Goal: Check status: Check status

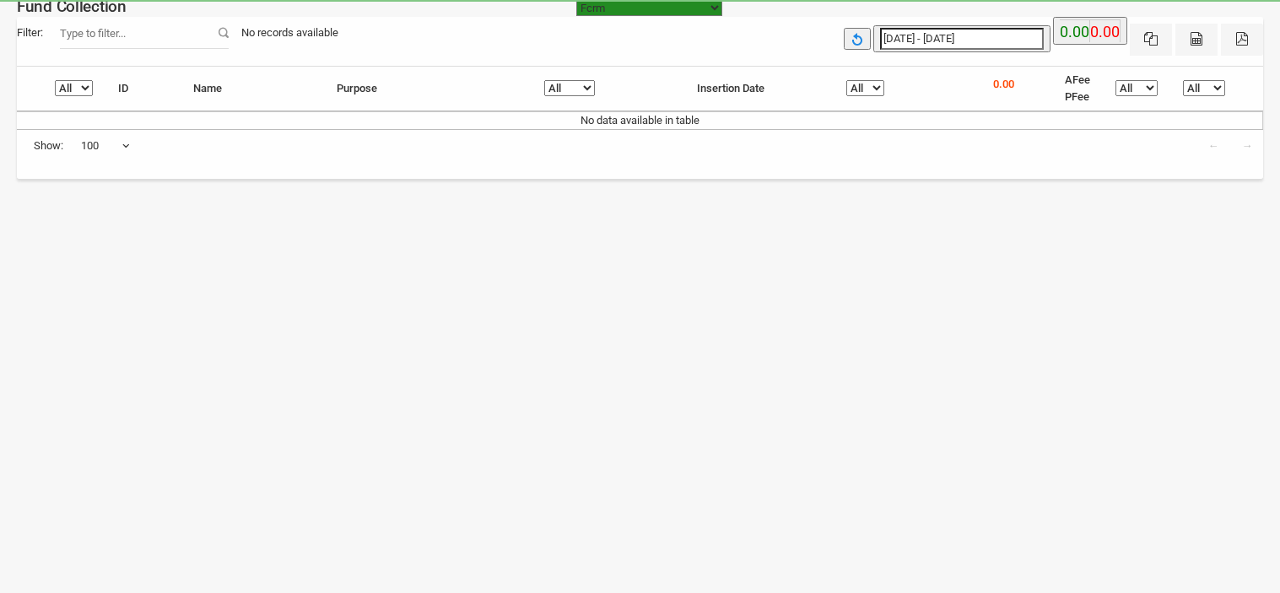
select select "[URL][DOMAIN_NAME]"
select select "100"
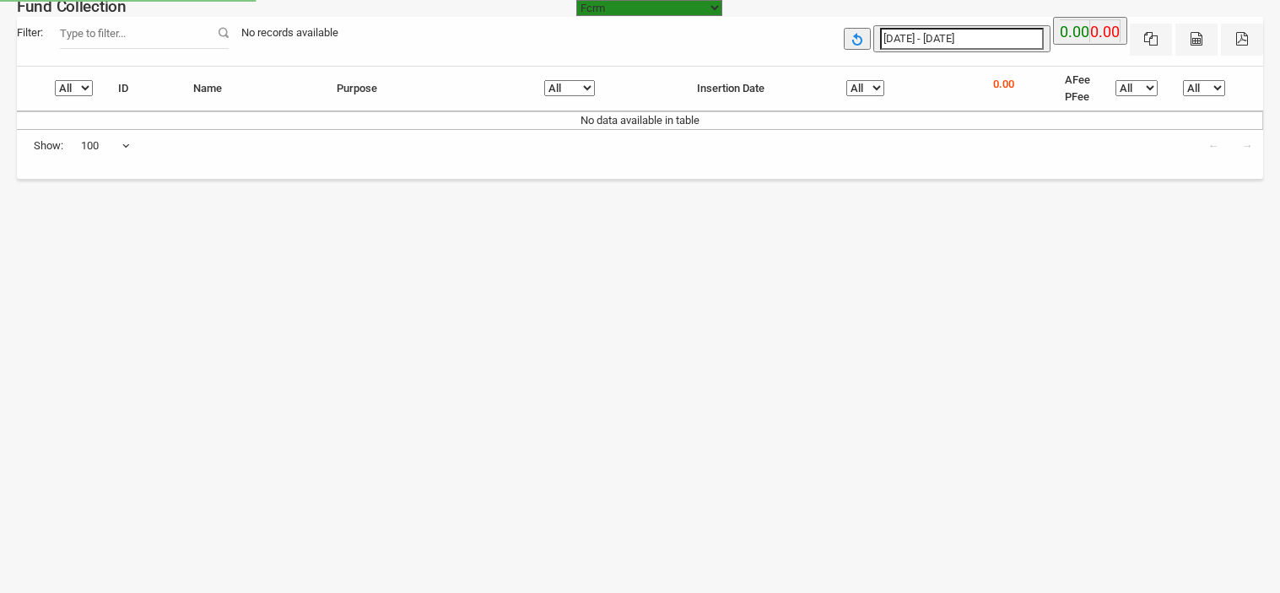
select select "[URL][DOMAIN_NAME]"
select select "100"
type input "[DATE]"
click at [935, 43] on input "[DATE] - [DATE]" at bounding box center [962, 39] width 164 height 22
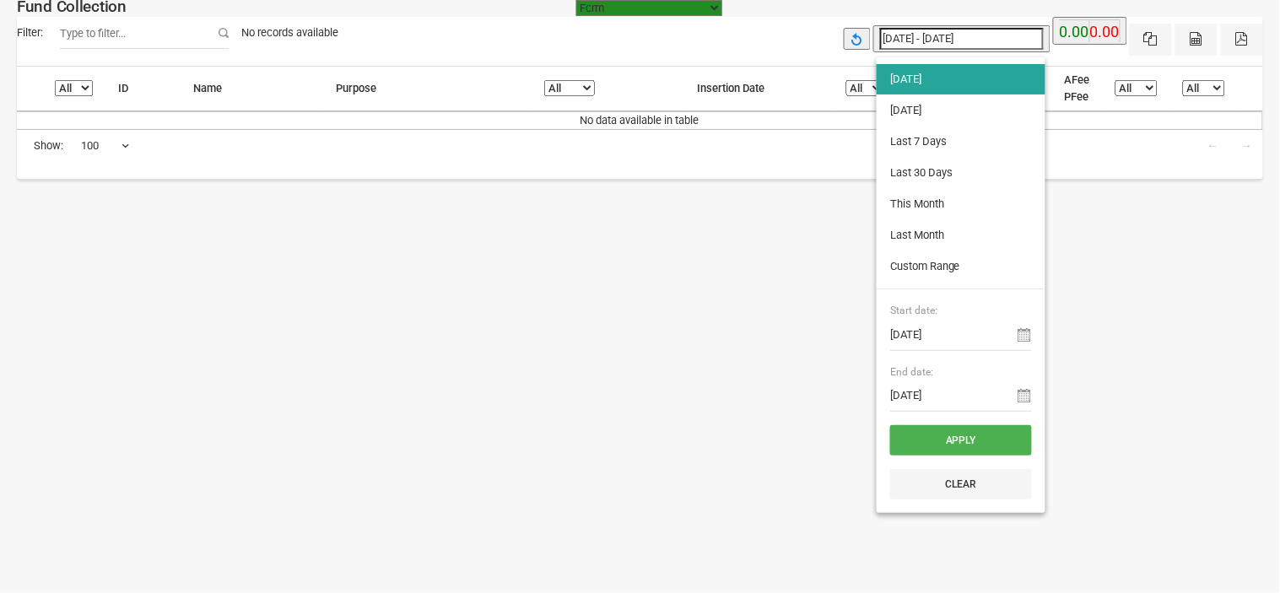
type input "[DATE]"
click at [929, 104] on li "[DATE]" at bounding box center [961, 110] width 169 height 30
type input "[DATE] - [DATE]"
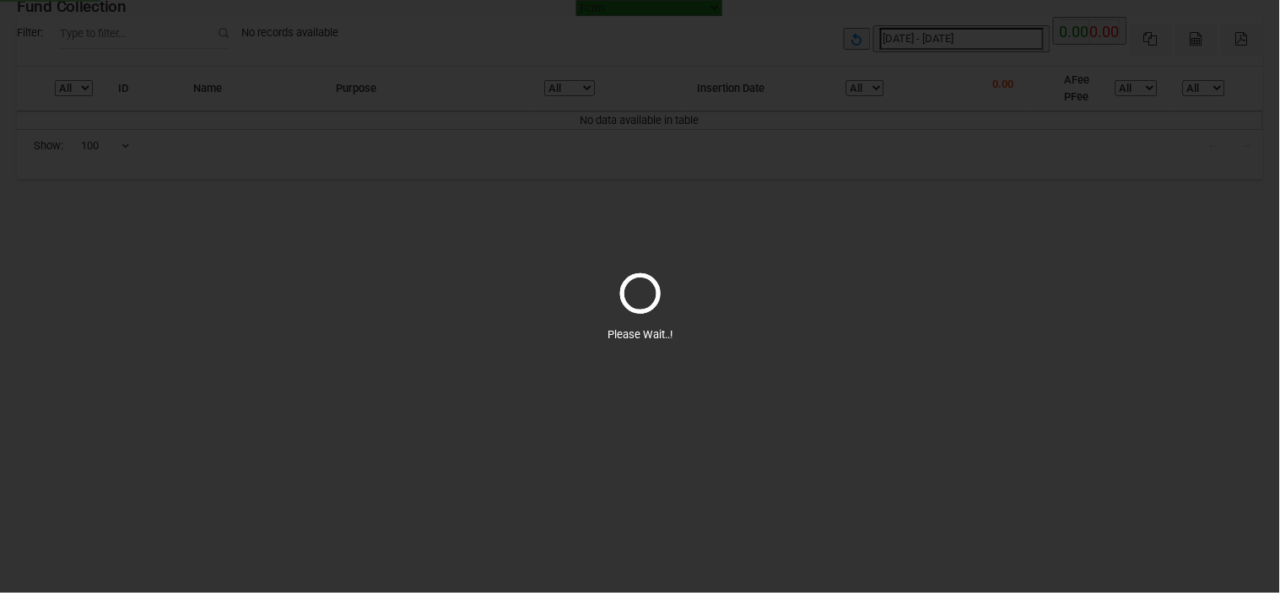
select select "100"
